Goal: Find specific page/section: Find specific page/section

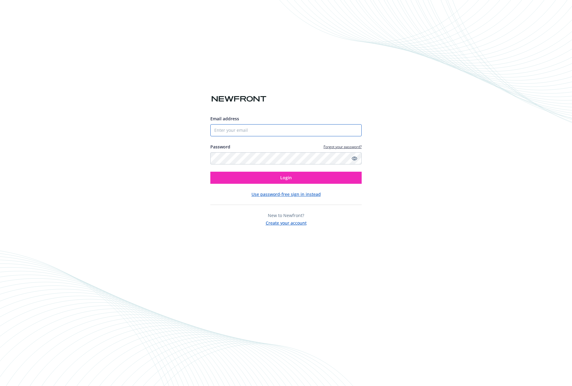
click at [219, 129] on input "Email address" at bounding box center [285, 130] width 151 height 12
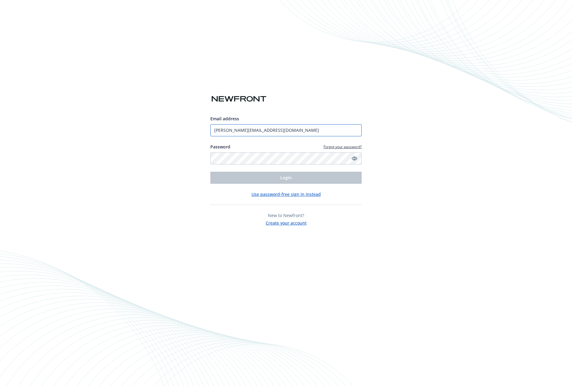
type input "[PERSON_NAME][EMAIL_ADDRESS][DOMAIN_NAME]"
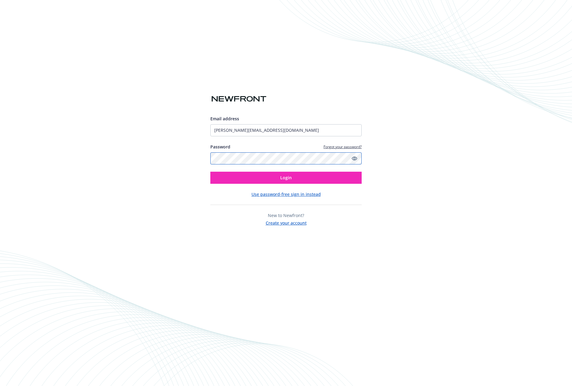
click at [210, 172] on button "Login" at bounding box center [285, 178] width 151 height 12
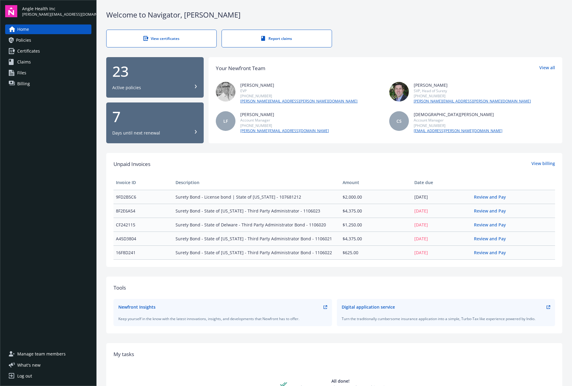
click at [27, 44] on span "Policies" at bounding box center [23, 40] width 15 height 10
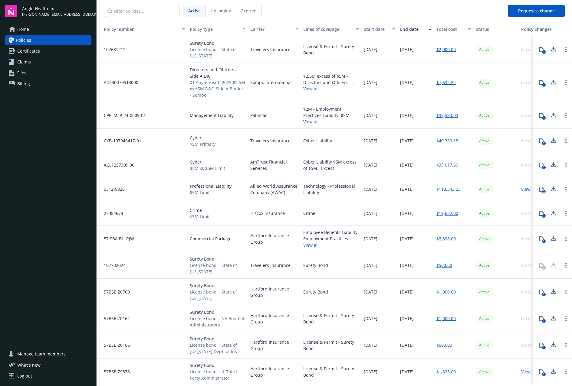
click at [562, 144] on link "Open options" at bounding box center [565, 140] width 7 height 7
click at [547, 151] on div "1" at bounding box center [552, 141] width 39 height 24
